Goal: Information Seeking & Learning: Learn about a topic

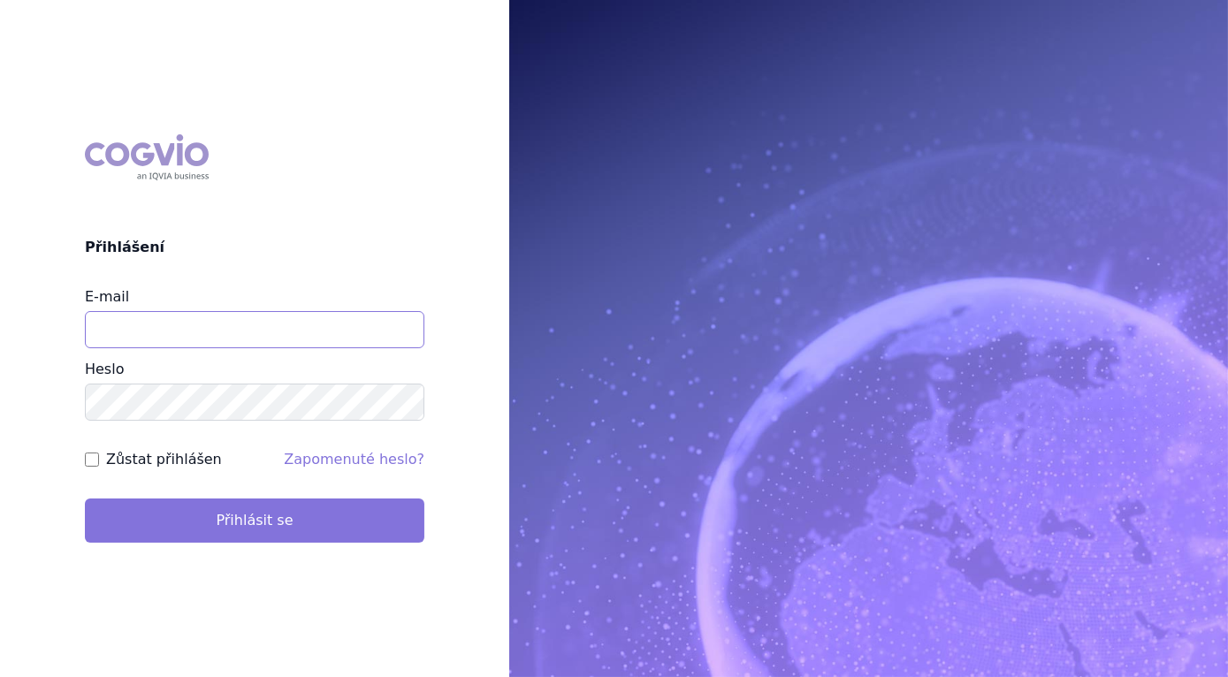
type input "[EMAIL_ADDRESS][DOMAIN_NAME]"
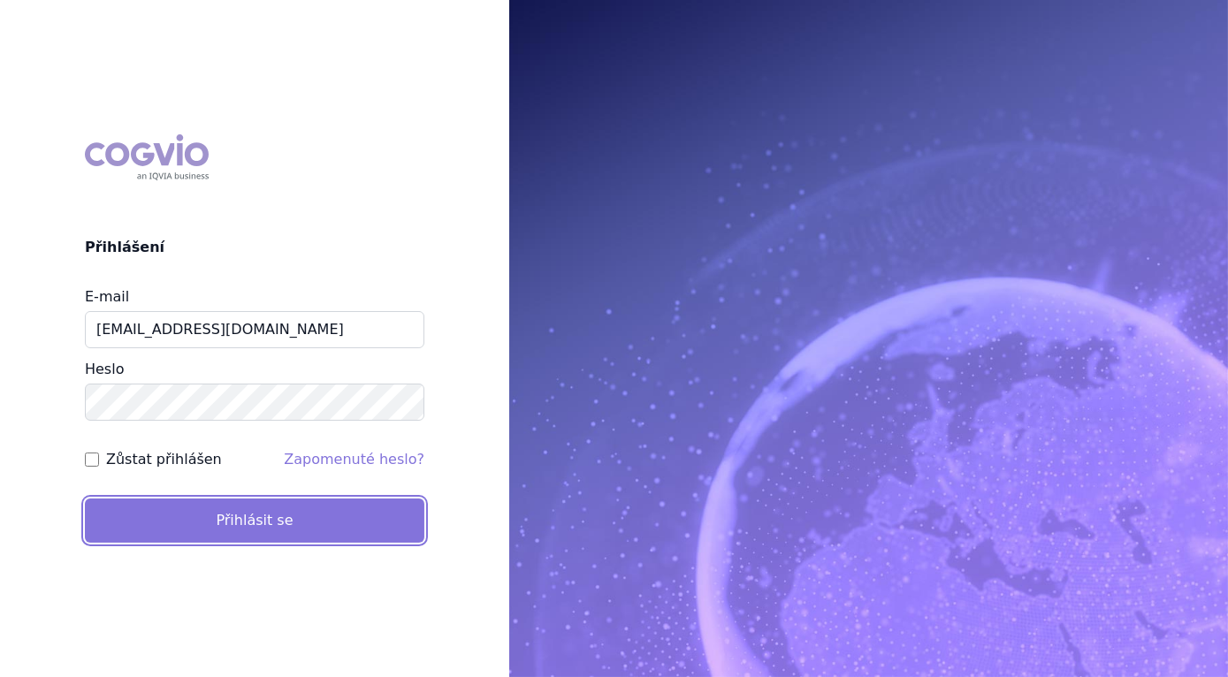
click at [288, 521] on button "Přihlásit se" at bounding box center [254, 521] width 339 height 44
click at [321, 520] on button "Přihlásit se" at bounding box center [254, 521] width 339 height 44
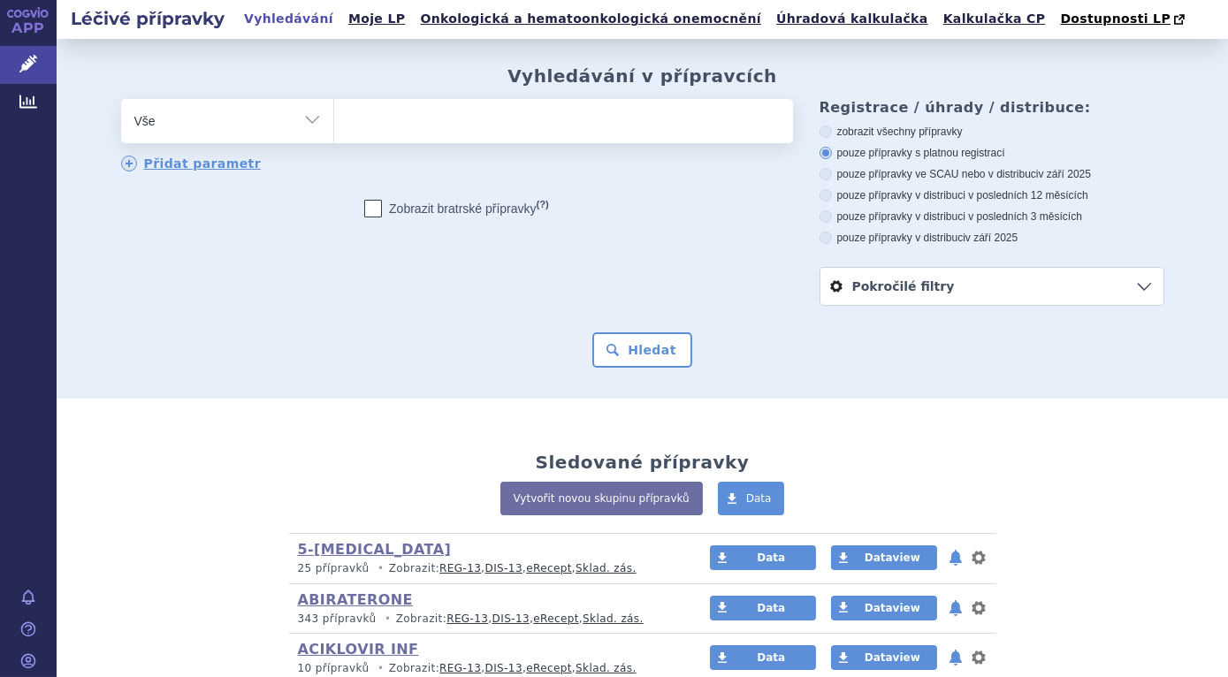
click at [302, 125] on select "Vše Přípravek/SUKL kód MAH VPOIS ATC/Aktivní látka Léková forma Síla" at bounding box center [227, 119] width 212 height 40
select select "filter-atc-group"
click at [121, 100] on select "Vše Přípravek/SUKL kód MAH VPOIS ATC/Aktivní látka Léková forma Síla" at bounding box center [227, 119] width 212 height 40
click at [405, 126] on ul at bounding box center [563, 117] width 459 height 37
click at [334, 126] on select at bounding box center [333, 120] width 1 height 44
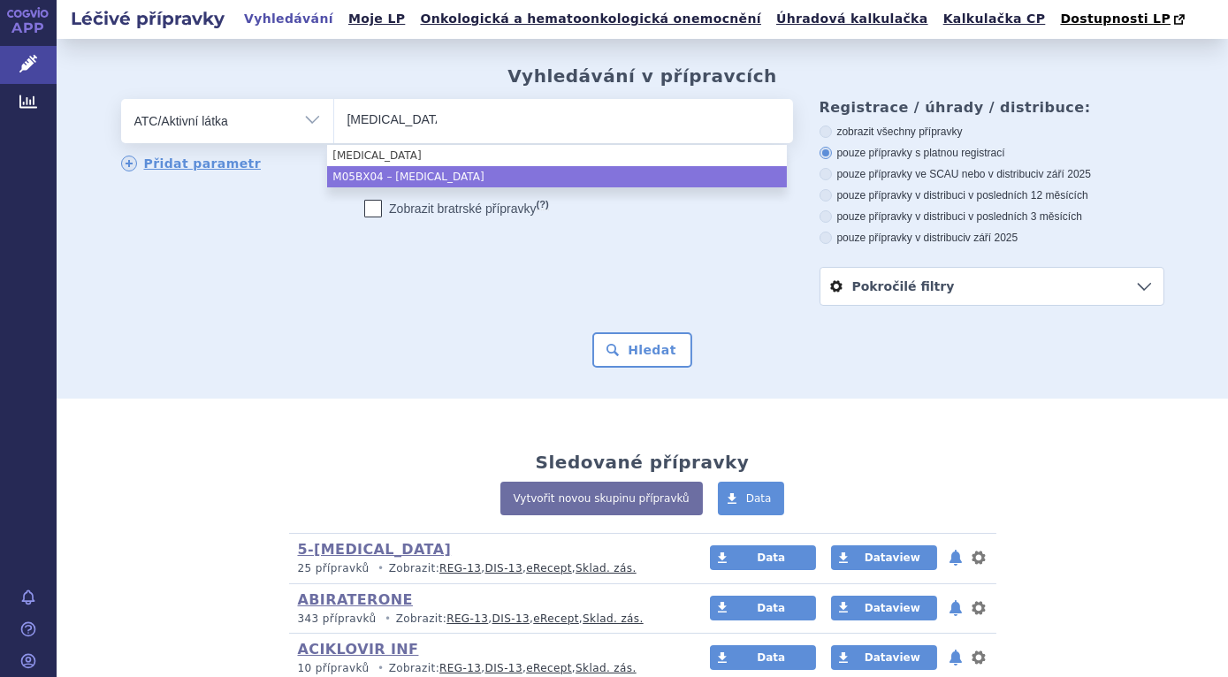
type input "[MEDICAL_DATA]"
select select "M05BX04"
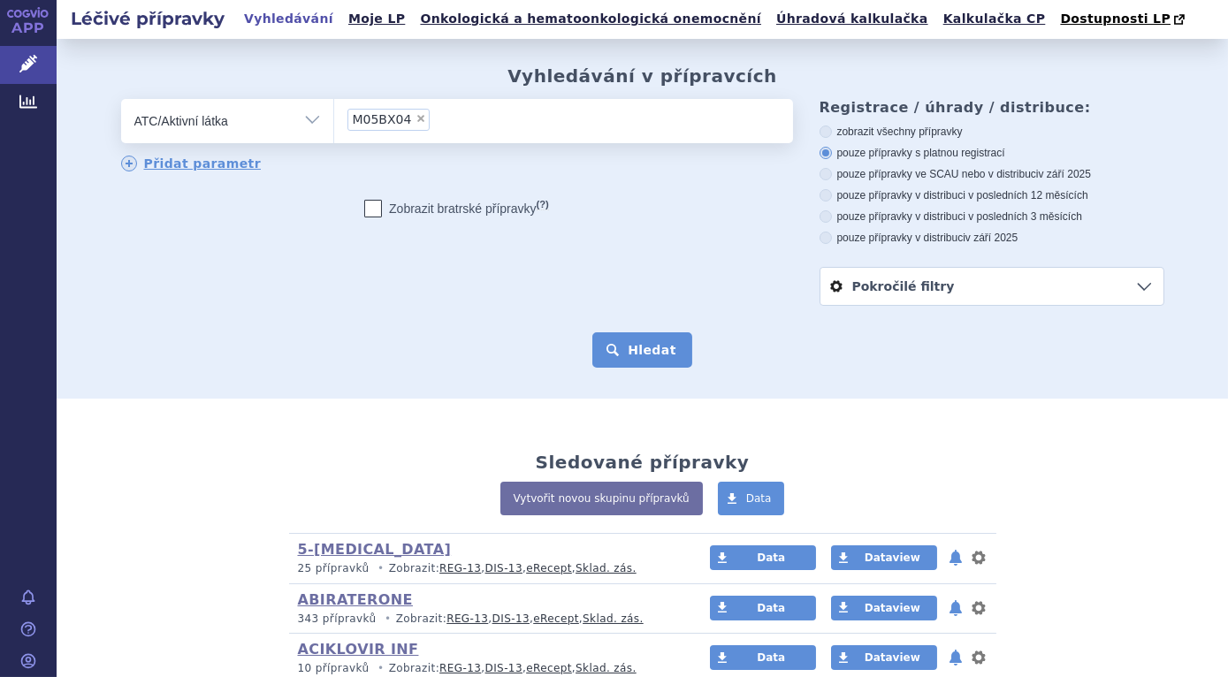
drag, startPoint x: 643, startPoint y: 352, endPoint x: 641, endPoint y: 342, distance: 9.9
click at [642, 352] on button "Hledat" at bounding box center [642, 349] width 100 height 35
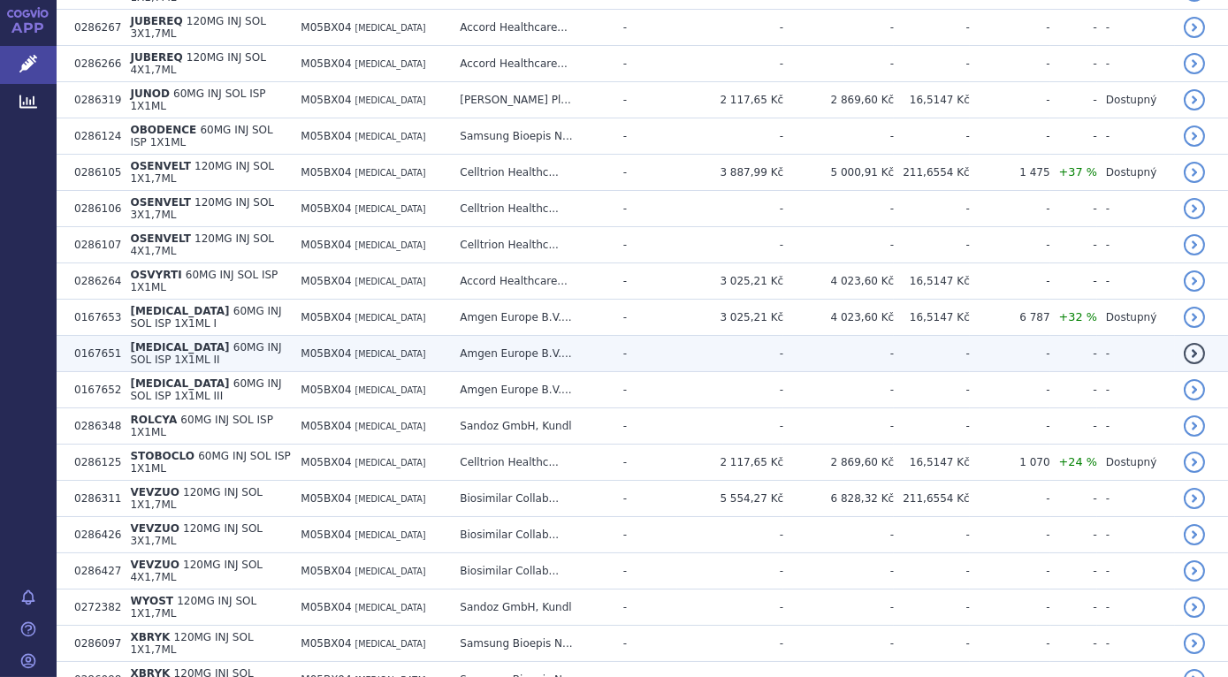
scroll to position [1022, 0]
